Goal: Task Accomplishment & Management: Manage account settings

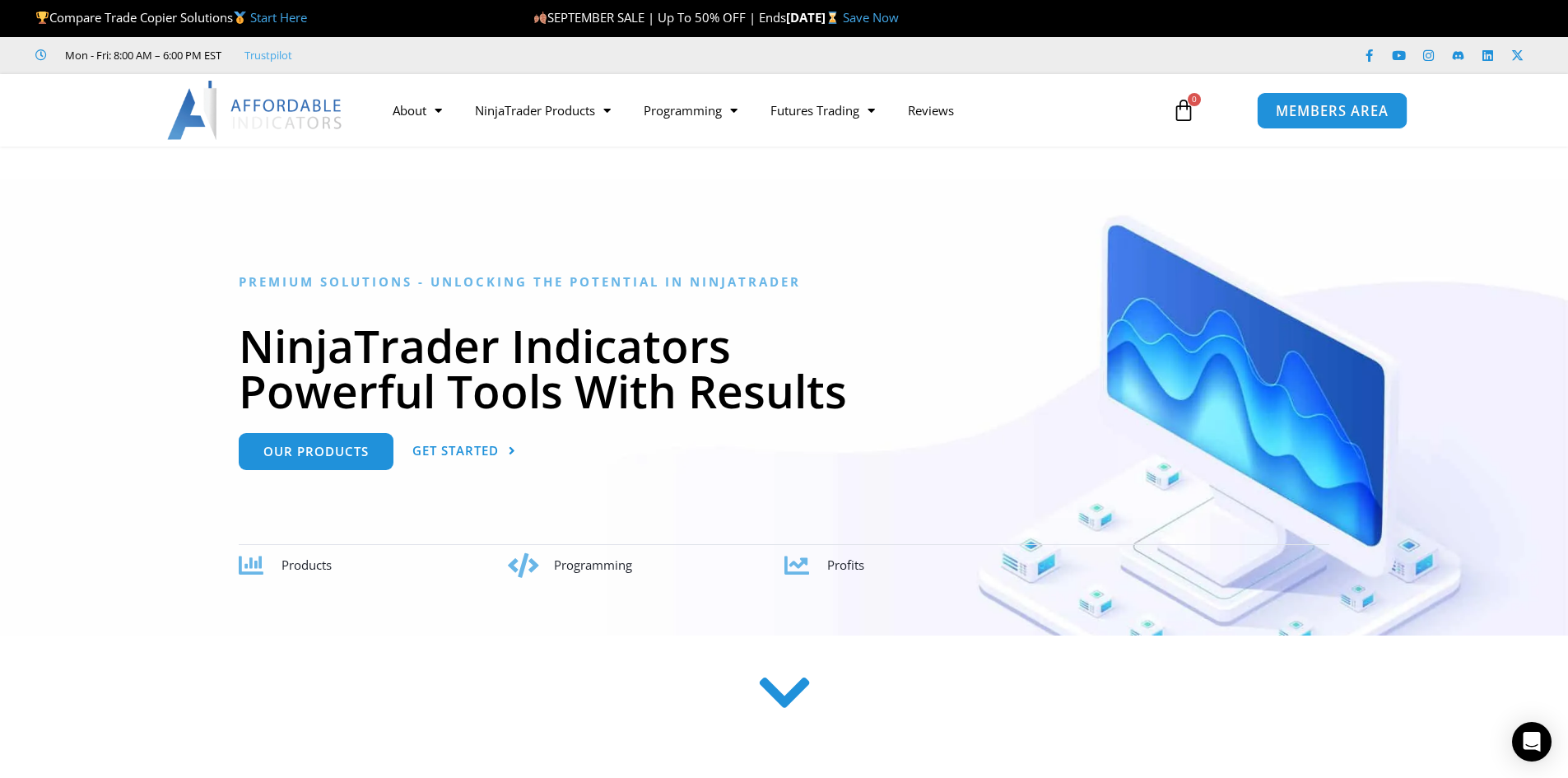
click at [1379, 107] on span "MEMBERS AREA" at bounding box center [1332, 110] width 113 height 14
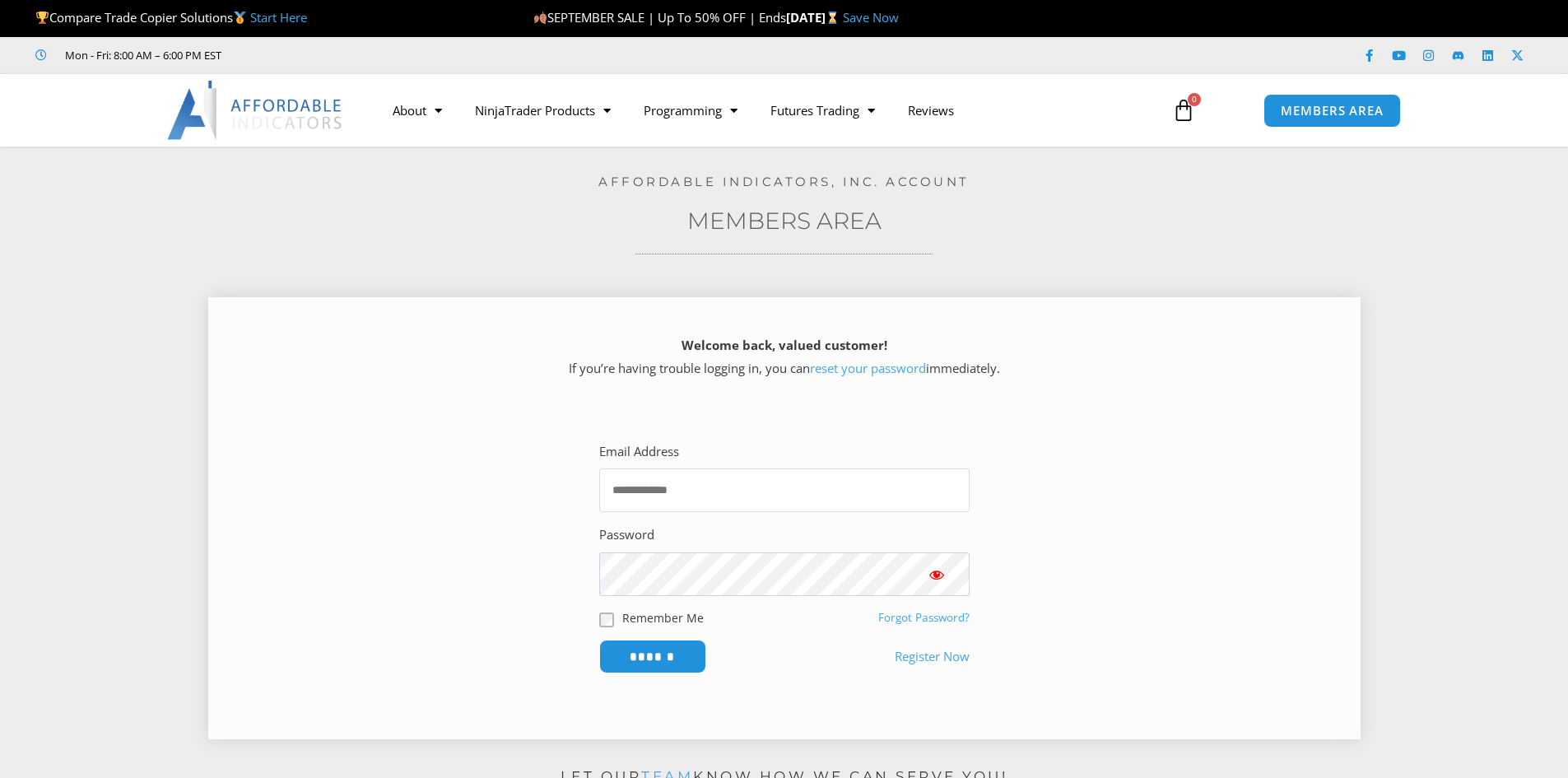
type input "**********"
click at [783, 493] on input "**********" at bounding box center [784, 490] width 370 height 44
click at [667, 673] on input "******" at bounding box center [652, 657] width 113 height 35
click at [670, 657] on input "******" at bounding box center [652, 657] width 113 height 35
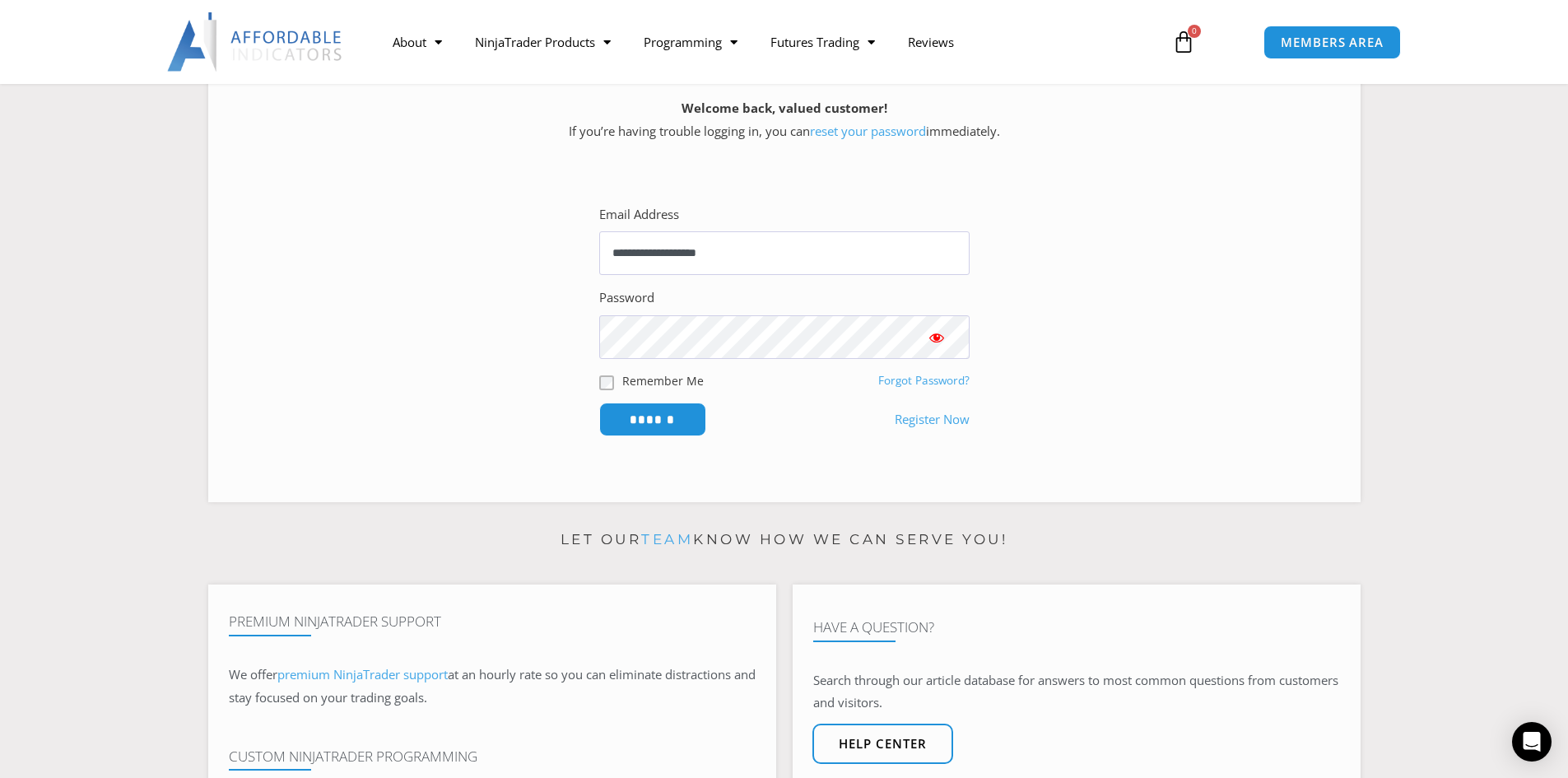
scroll to position [83, 0]
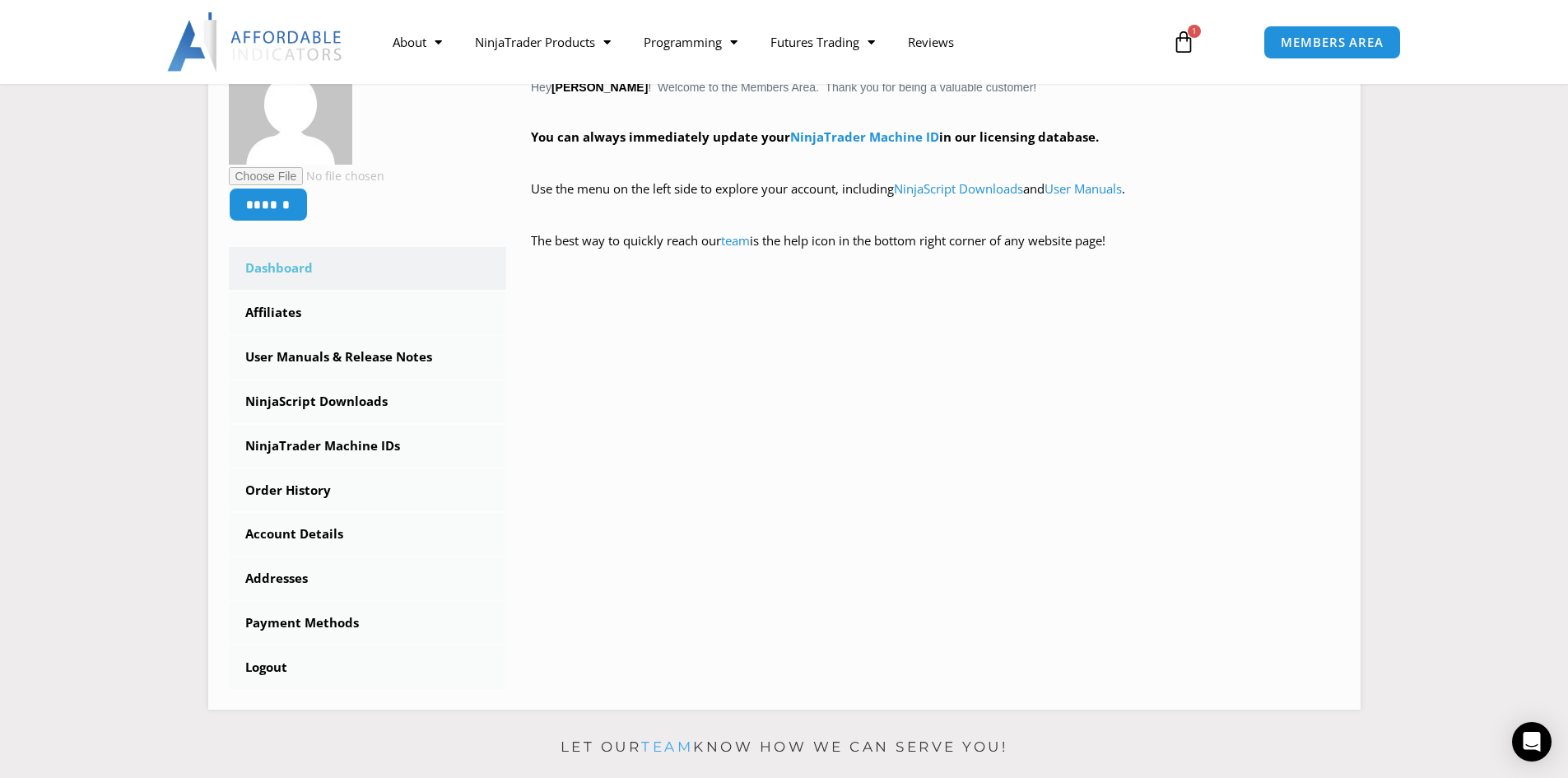
scroll to position [329, 0]
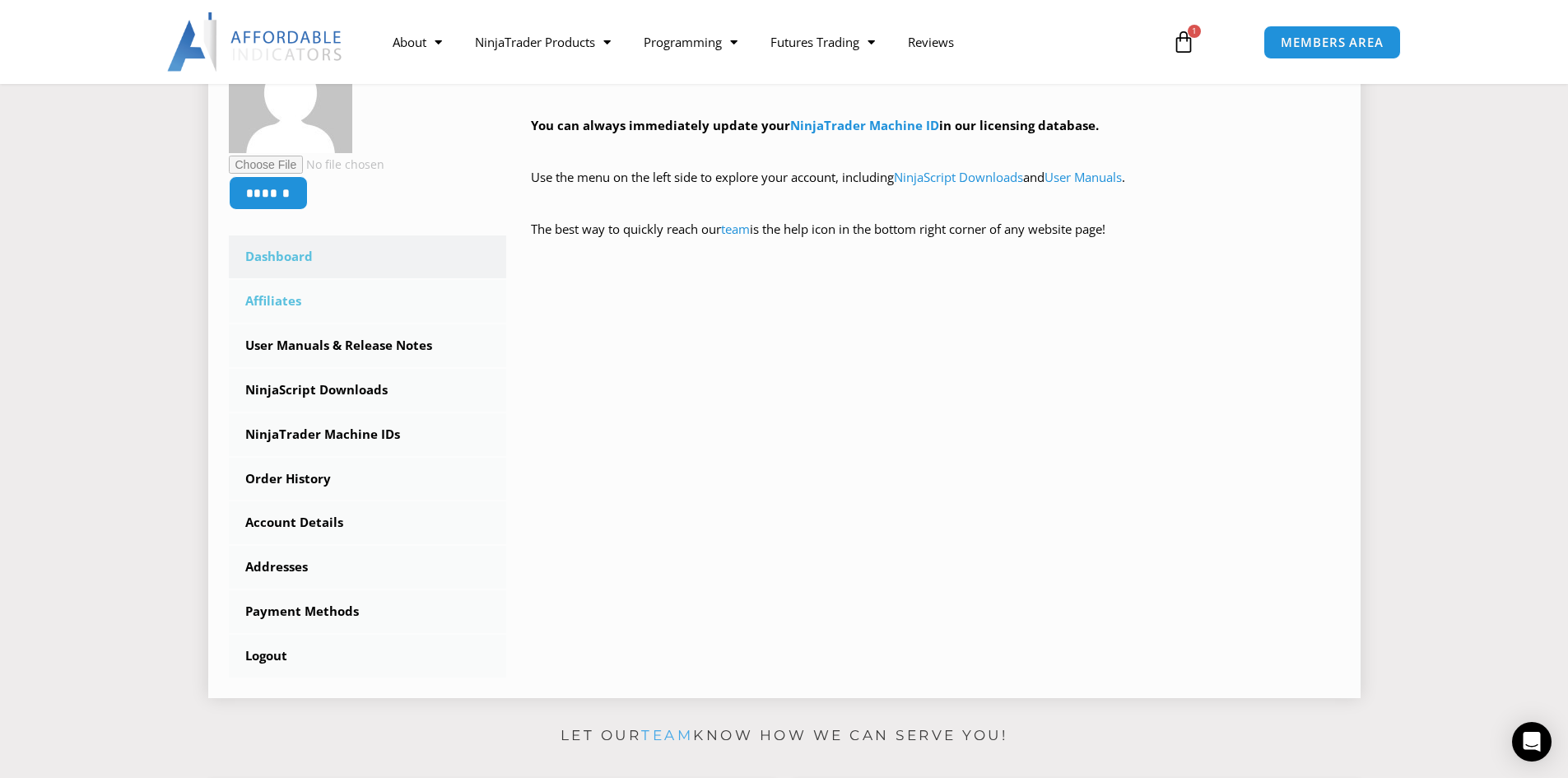
click at [274, 305] on link "Affiliates" at bounding box center [368, 301] width 279 height 43
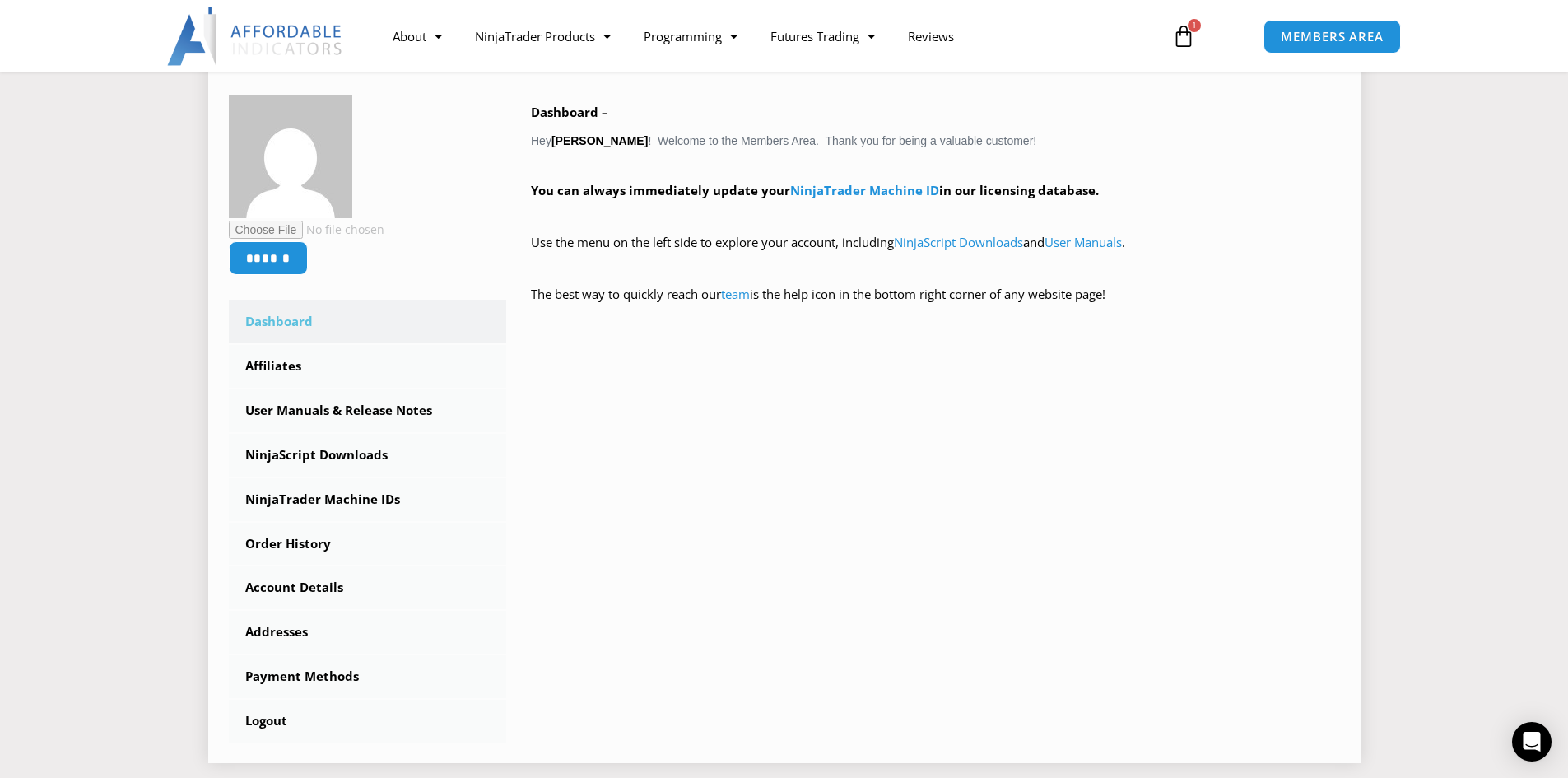
scroll to position [165, 0]
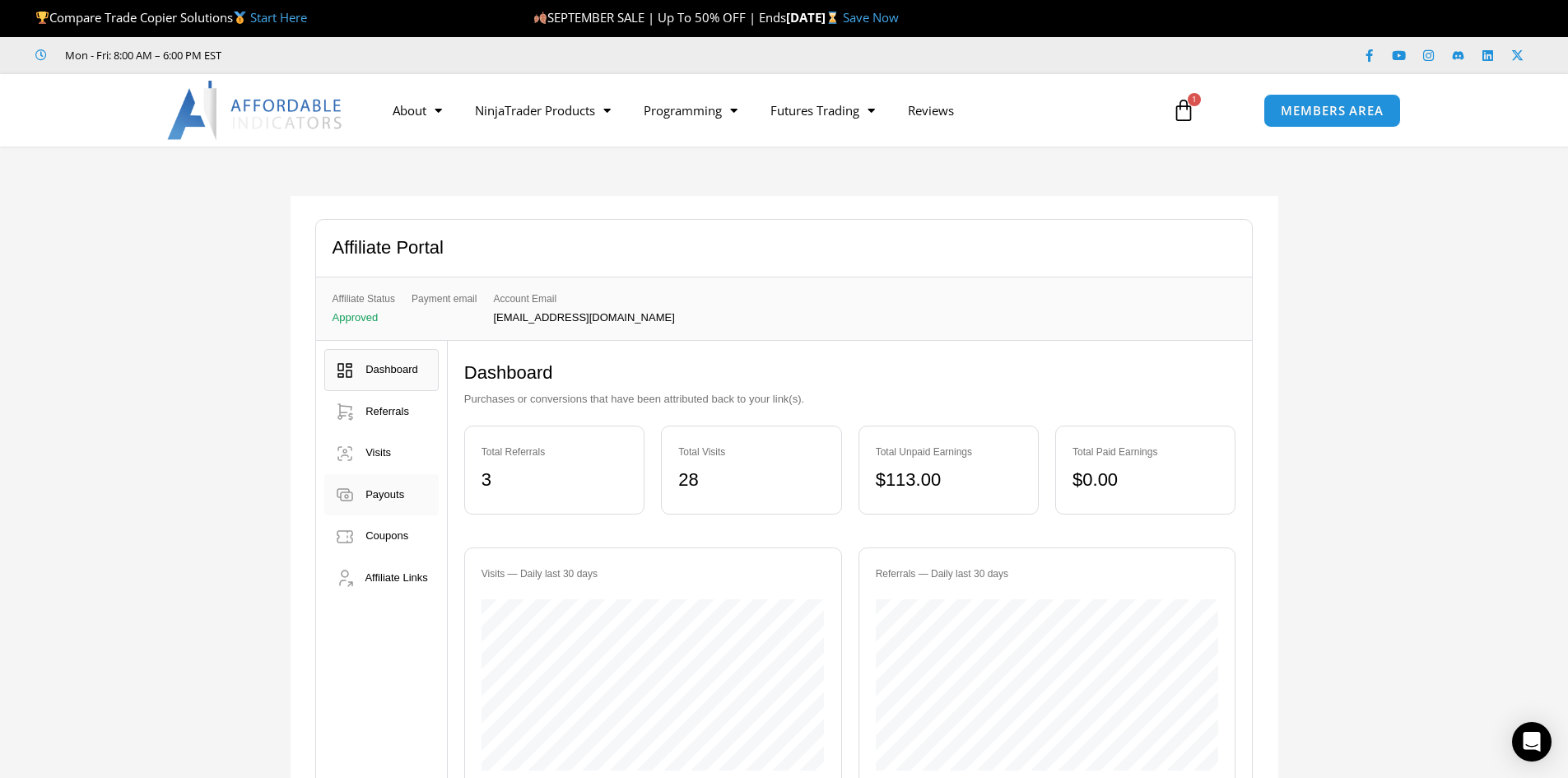
click at [392, 500] on span "Payouts" at bounding box center [385, 494] width 39 height 13
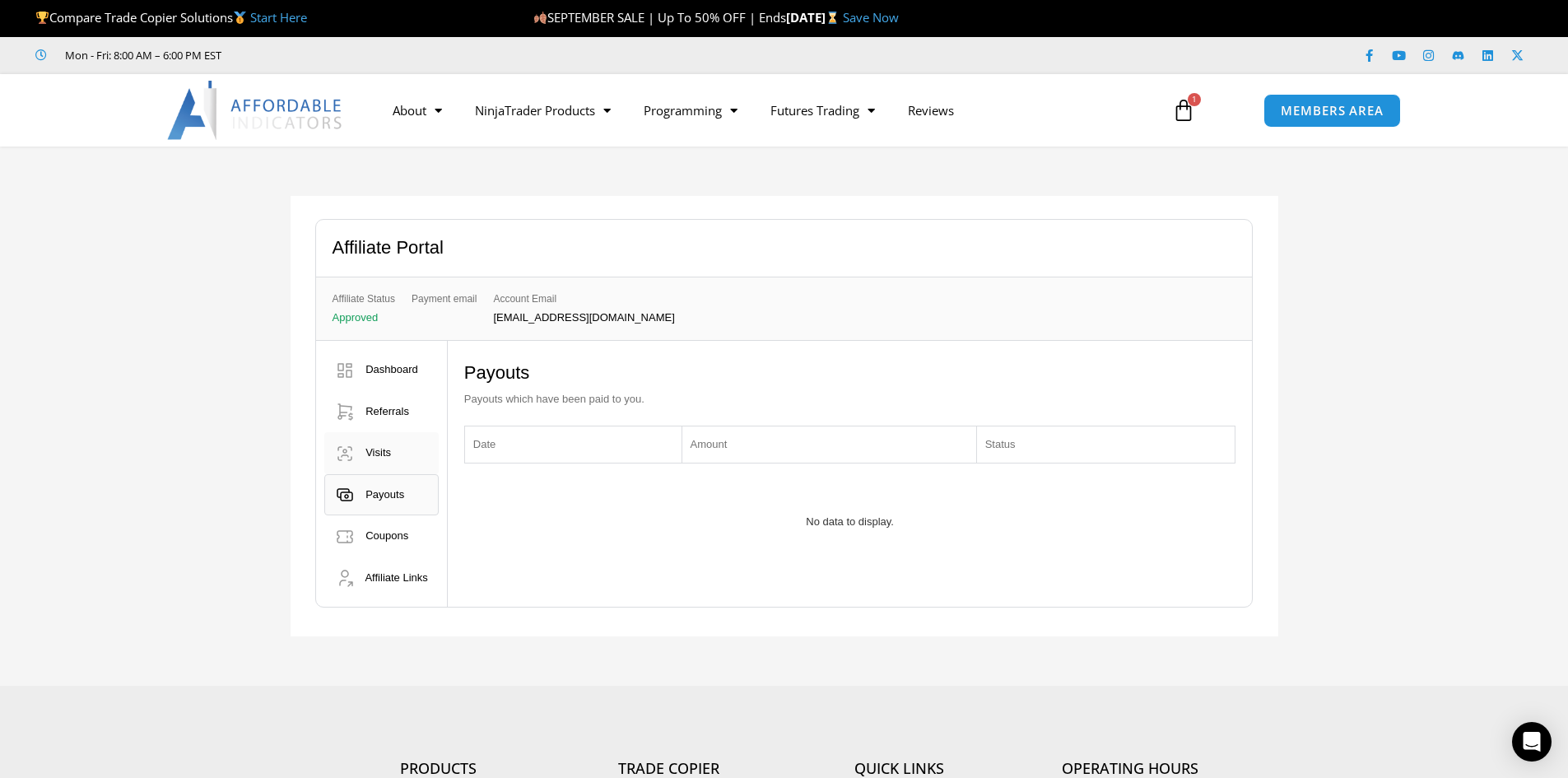
click at [386, 456] on span "Visits" at bounding box center [378, 452] width 25 height 13
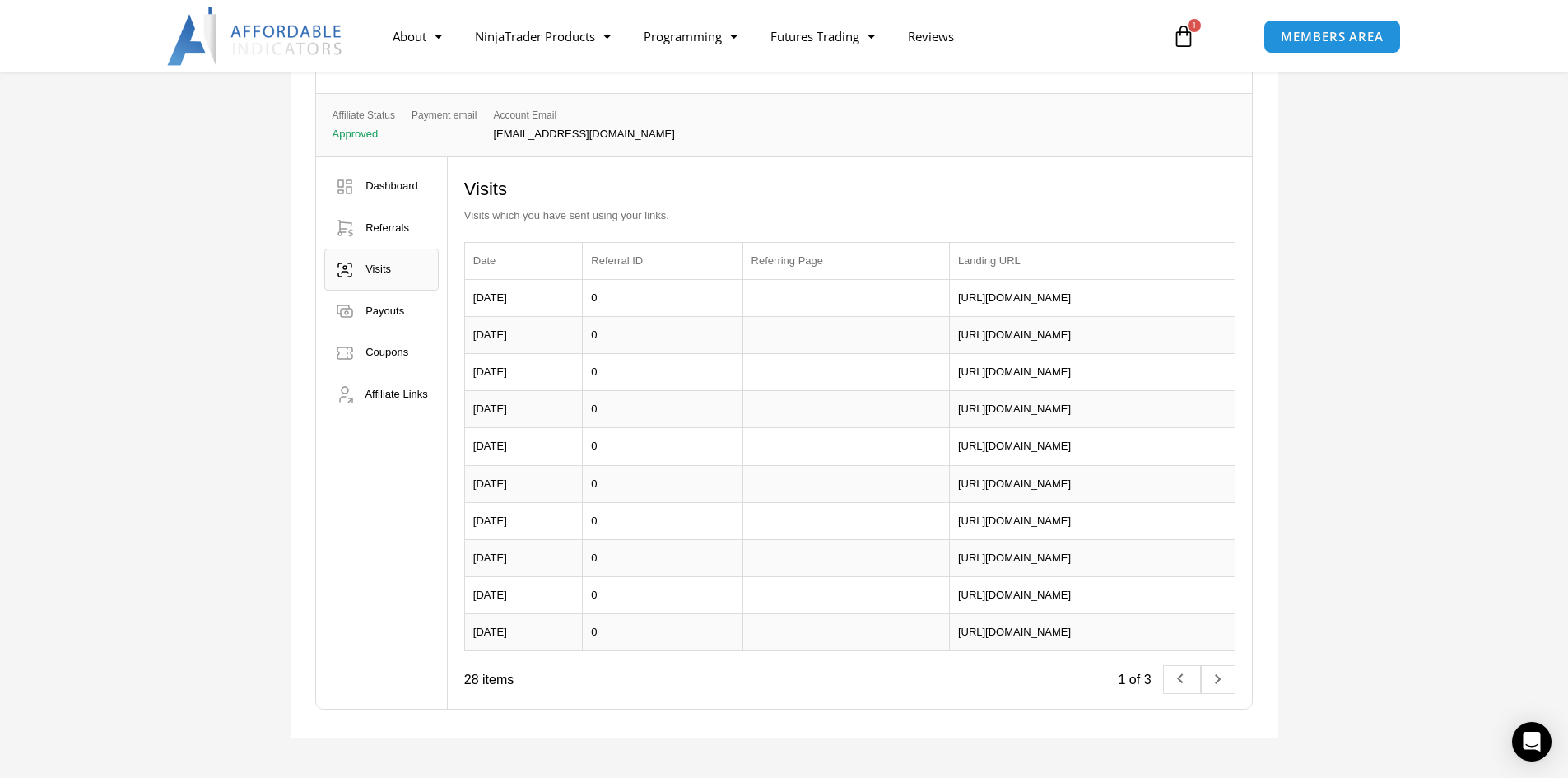
scroll to position [83, 0]
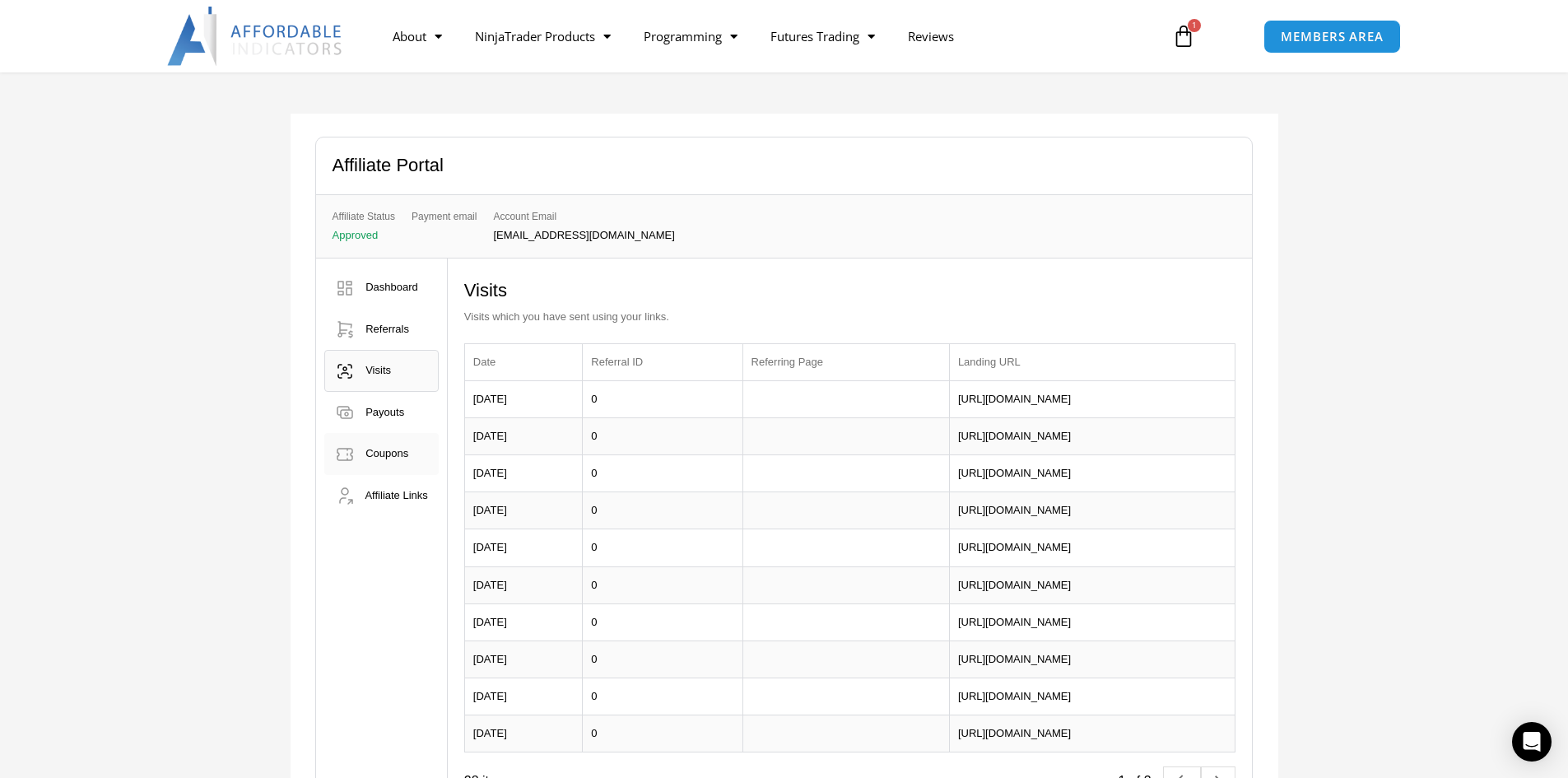
click at [400, 458] on span "Coupons" at bounding box center [386, 453] width 43 height 13
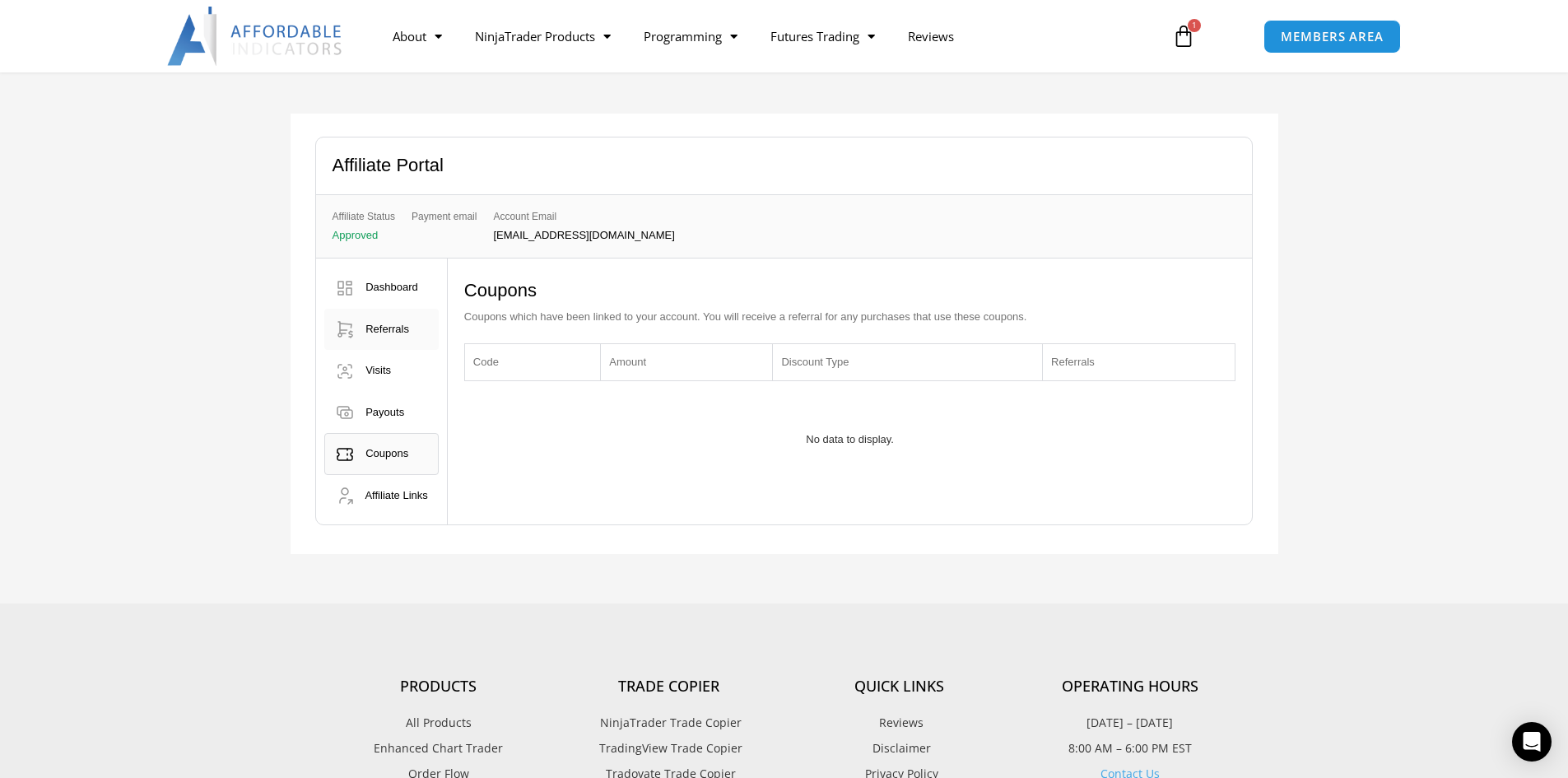
click at [395, 332] on span "Referrals" at bounding box center [387, 328] width 44 height 13
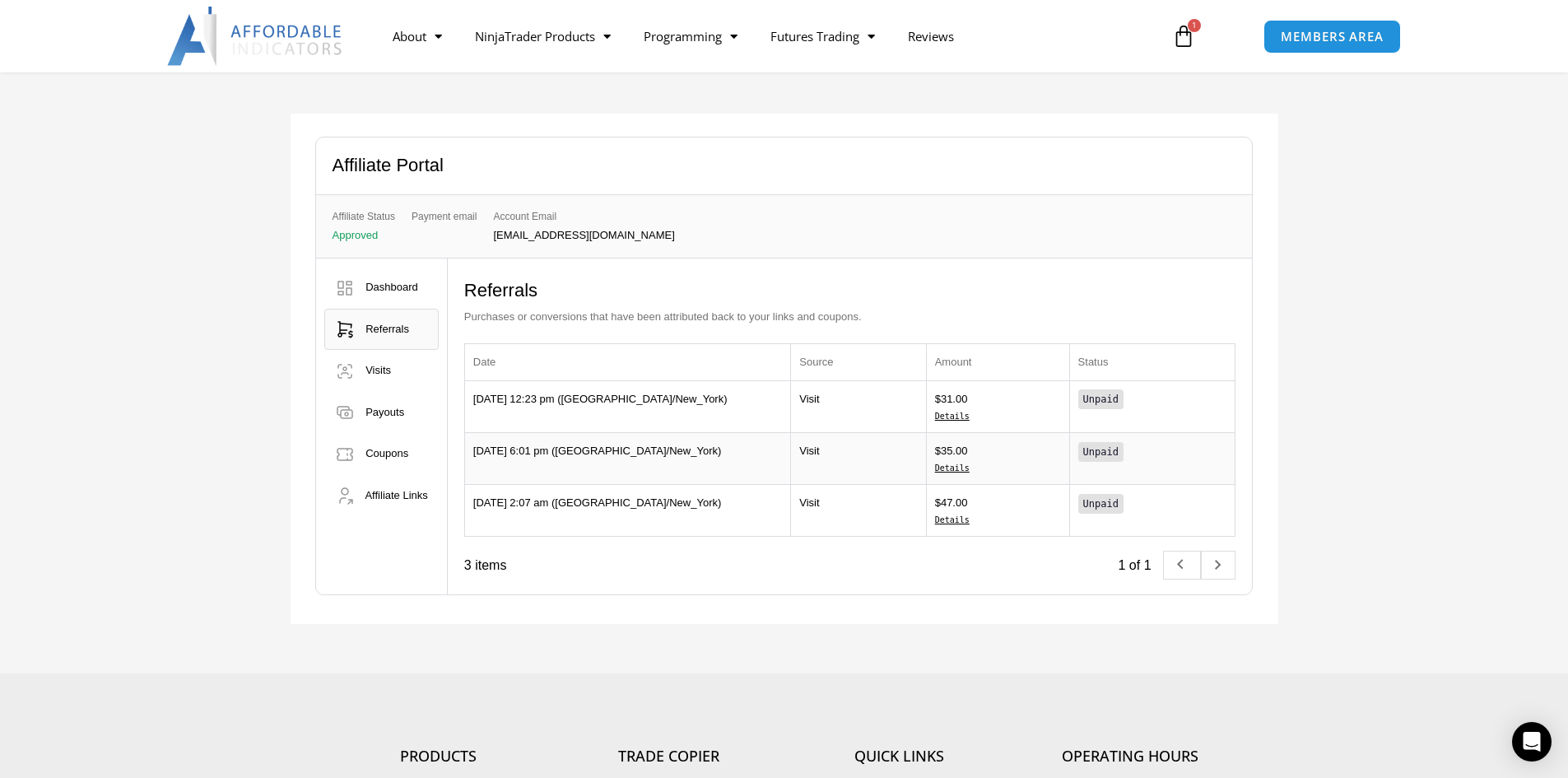
click at [1400, 354] on div "Affiliate Portal Affiliate Status Approved Payment email 3 28" at bounding box center [784, 369] width 1568 height 610
click at [1107, 400] on span "Unpaid" at bounding box center [1101, 399] width 35 height 12
click at [1340, 388] on div "Affiliate Portal Affiliate Status Approved Payment email 3 28" at bounding box center [784, 369] width 1568 height 610
click at [954, 521] on link "Details" at bounding box center [998, 520] width 126 height 15
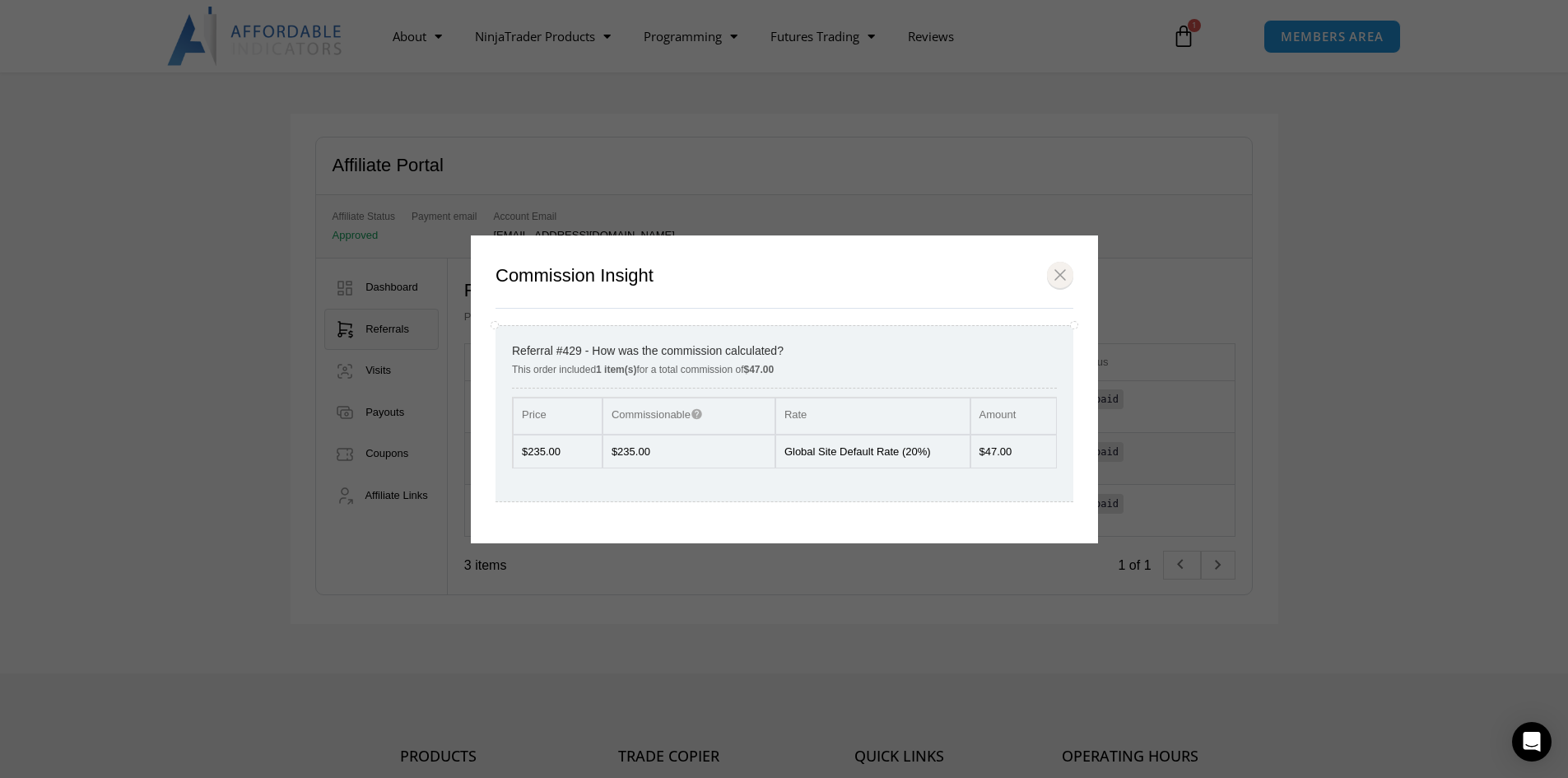
click at [1060, 274] on button "Close modal" at bounding box center [1060, 274] width 26 height 28
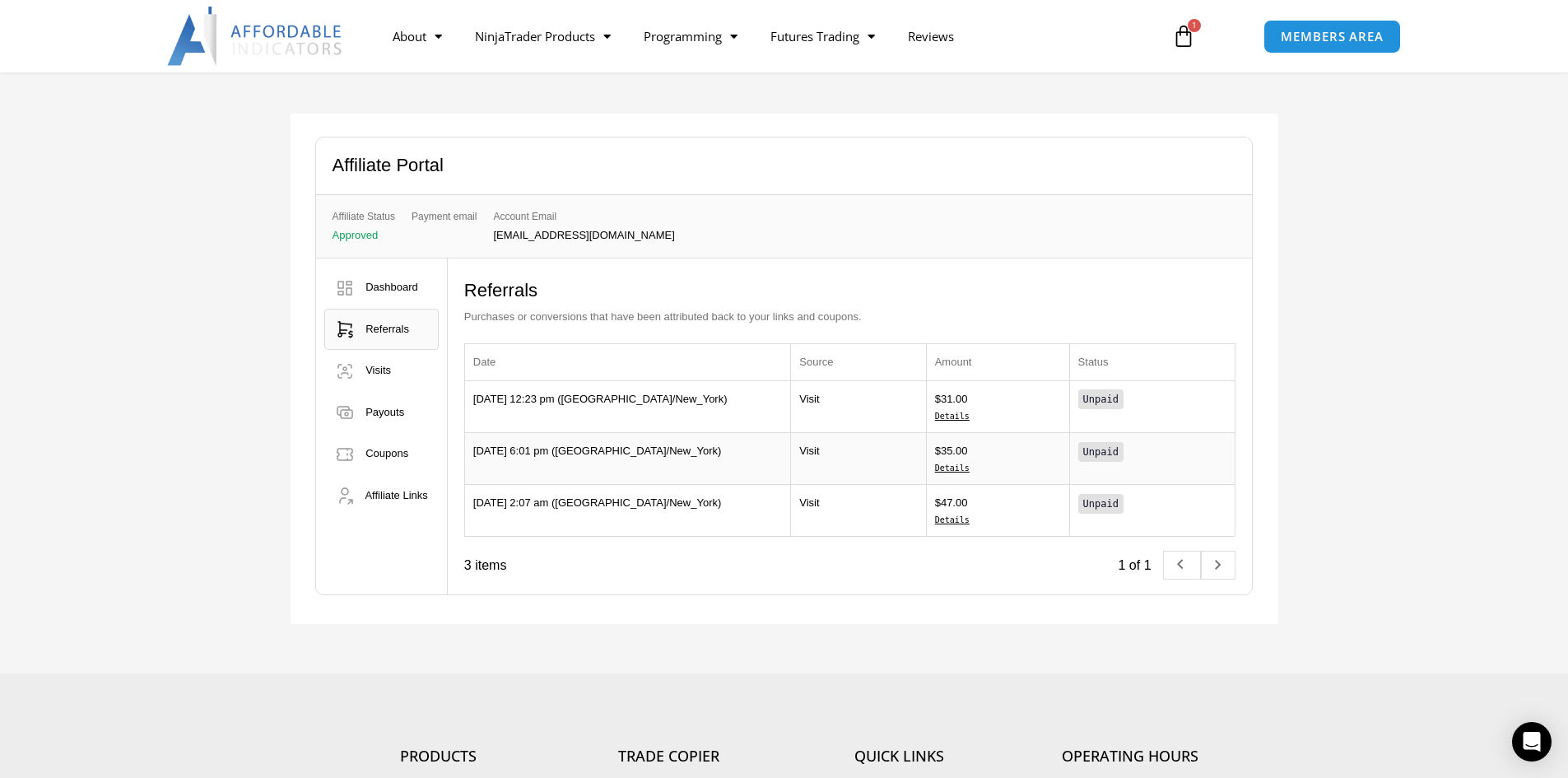
click at [1401, 429] on div "Affiliate Portal Affiliate Status Approved Payment email 3 28" at bounding box center [784, 369] width 1568 height 610
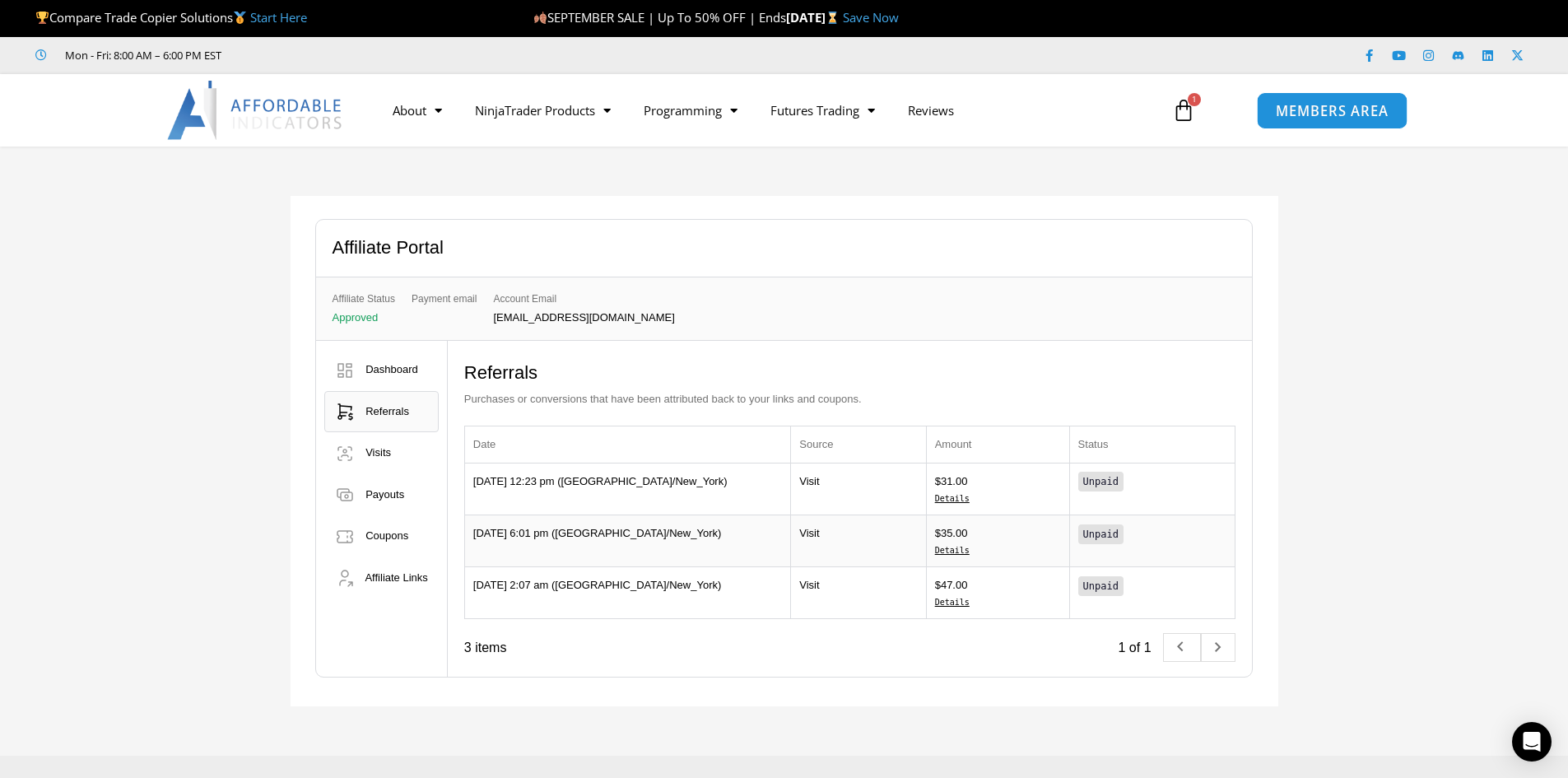
click at [1352, 113] on span "MEMBERS AREA" at bounding box center [1332, 110] width 113 height 14
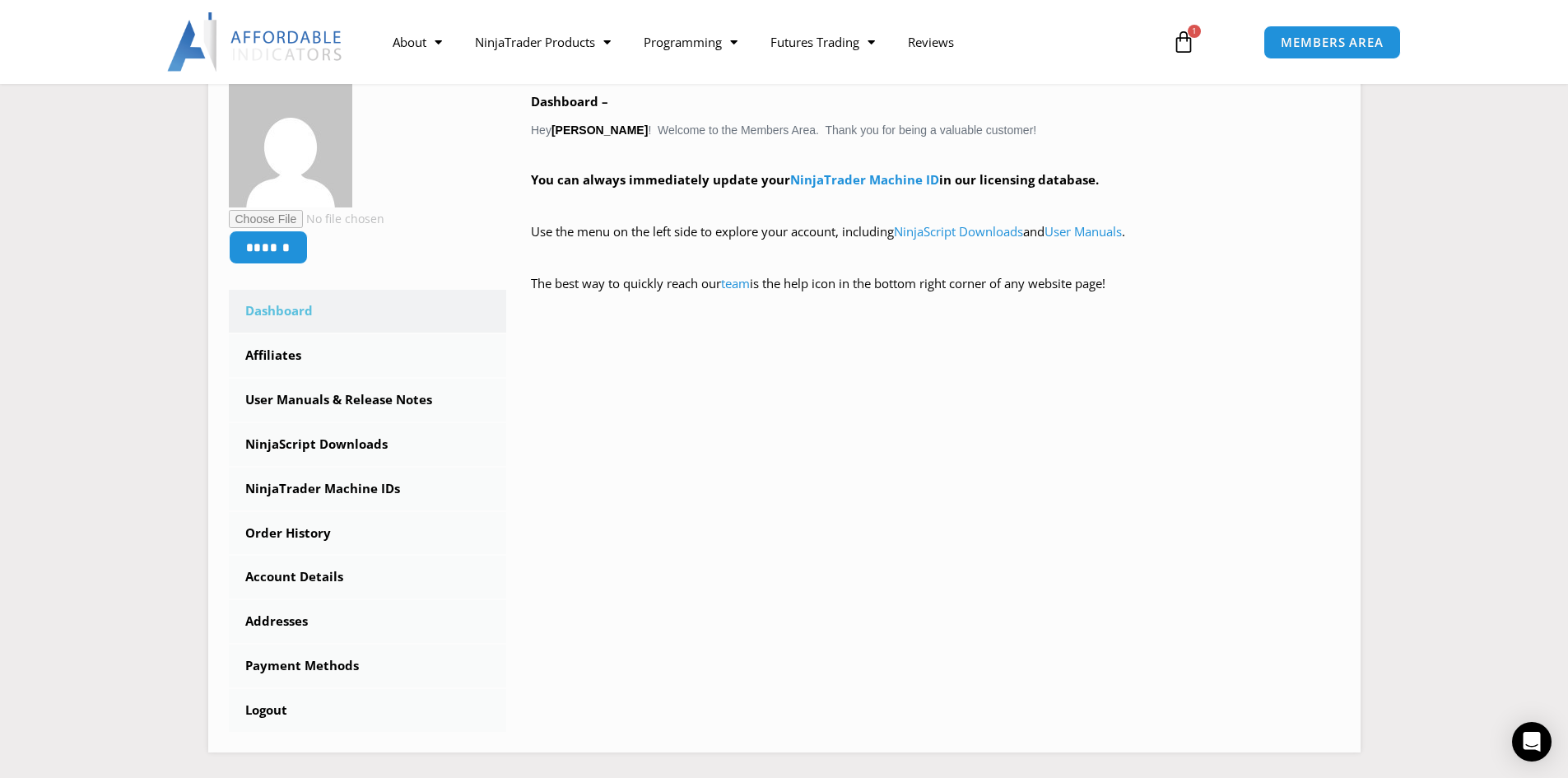
scroll to position [577, 0]
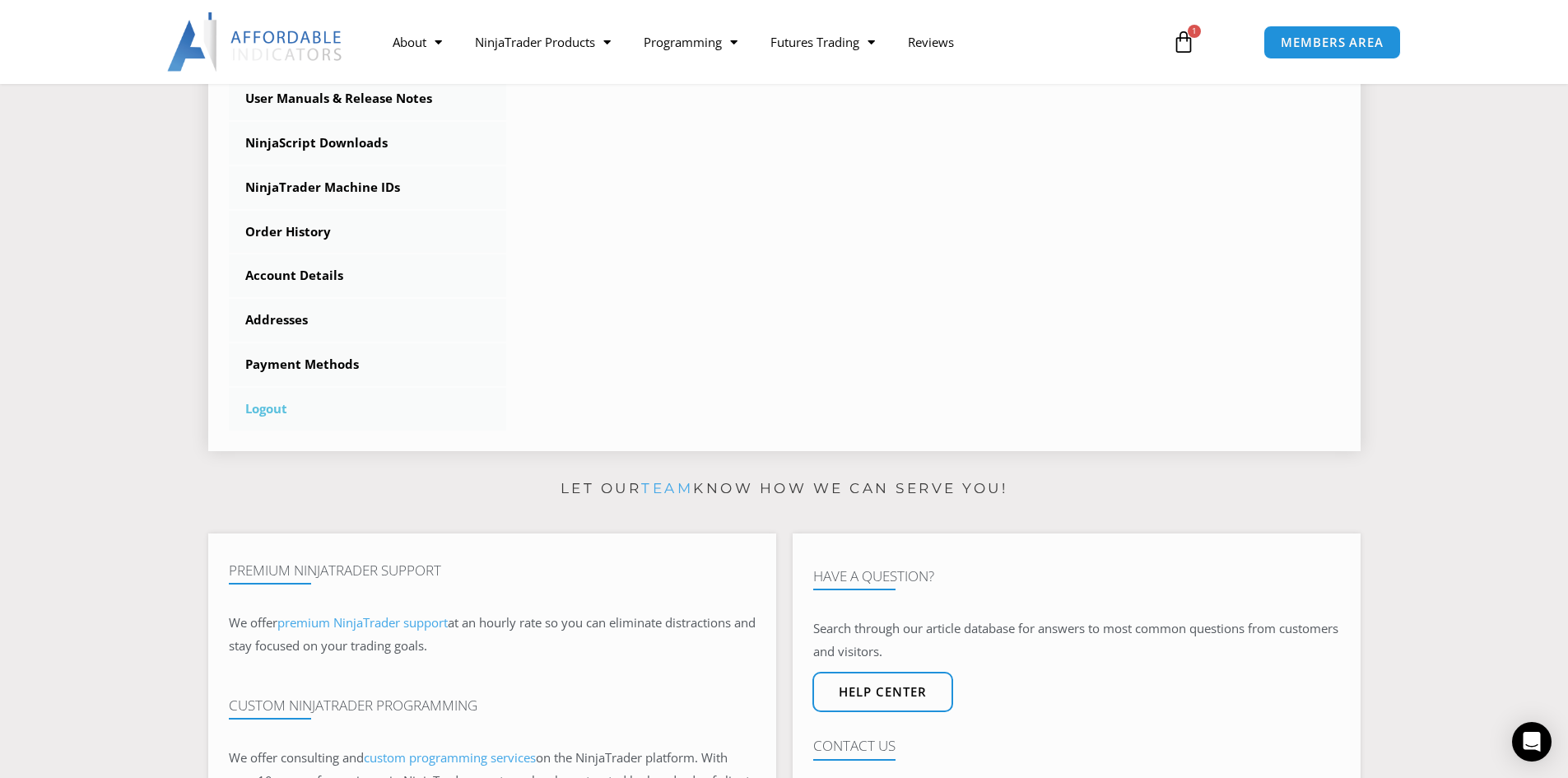
click at [260, 409] on link "Logout" at bounding box center [368, 409] width 279 height 43
